Goal: Task Accomplishment & Management: Manage account settings

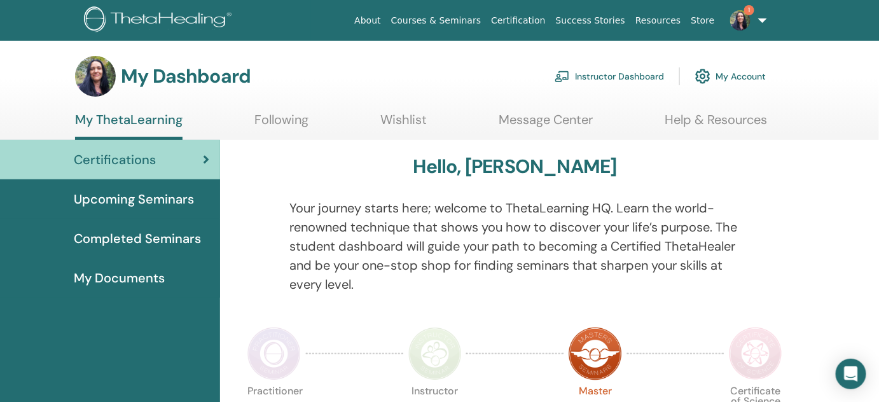
click at [637, 74] on link "Instructor Dashboard" at bounding box center [609, 76] width 109 height 28
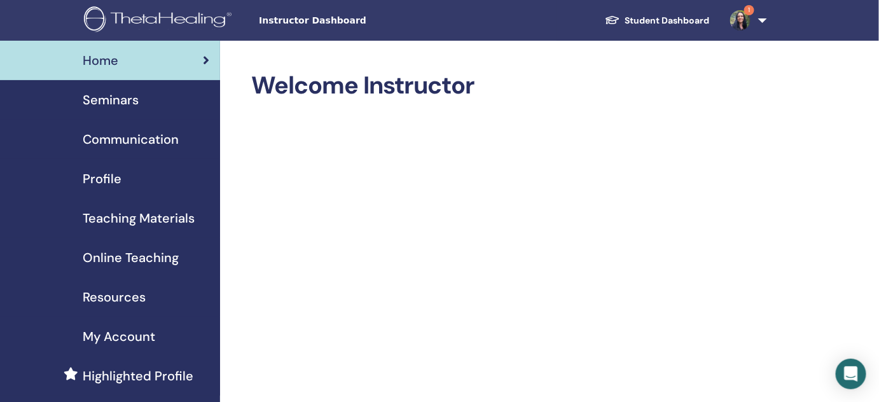
click at [111, 98] on span "Seminars" at bounding box center [111, 99] width 56 height 19
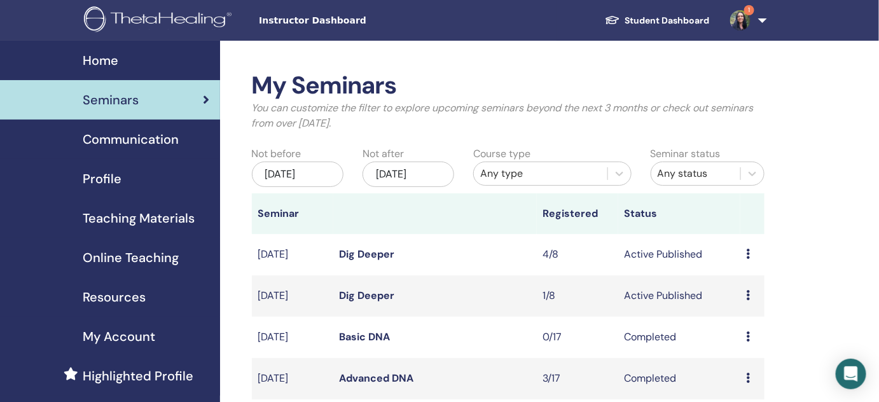
click at [746, 253] on td "Preview Edit Attendees Cancel" at bounding box center [753, 254] width 24 height 41
click at [749, 254] on icon at bounding box center [749, 254] width 4 height 10
click at [761, 297] on link "Attendees" at bounding box center [749, 302] width 48 height 13
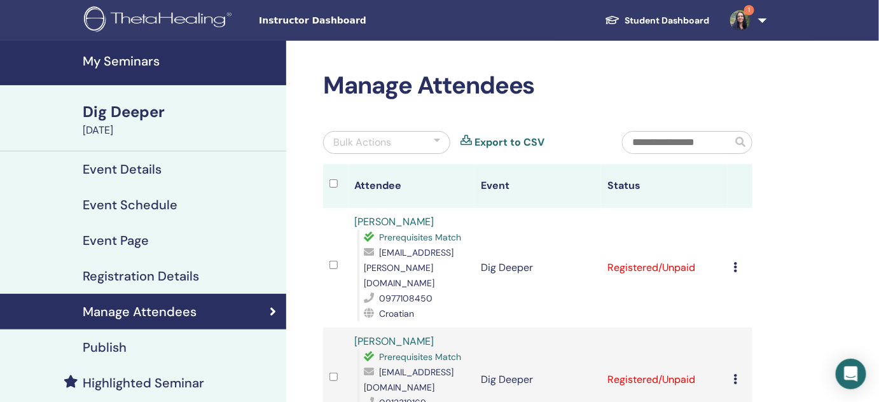
click at [733, 258] on td "Cancel Registration Do not auto-certify Mark as Paid Mark as Unpaid Mark as Abs…" at bounding box center [740, 268] width 25 height 120
click at [738, 260] on div "Cancel Registration Do not auto-certify Mark as Paid Mark as Unpaid Mark as Abs…" at bounding box center [740, 267] width 13 height 15
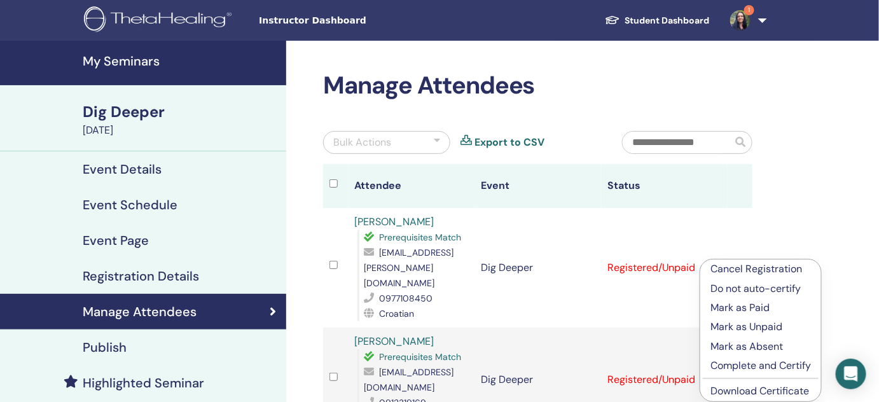
click at [749, 391] on link "Download Certificate" at bounding box center [760, 390] width 99 height 13
